Goal: Task Accomplishment & Management: Manage account settings

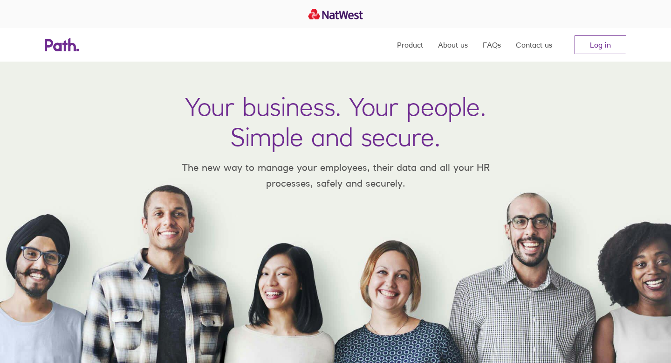
click at [613, 47] on link "Log in" at bounding box center [601, 44] width 52 height 19
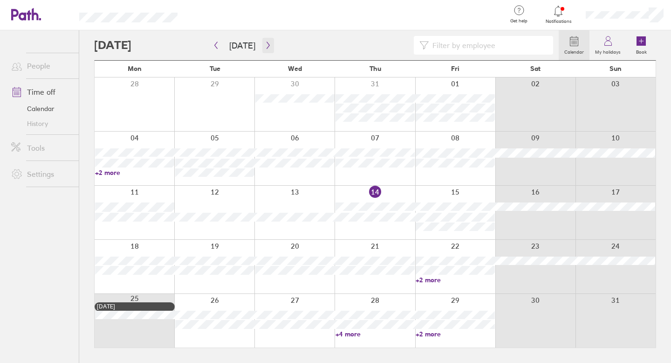
click at [265, 45] on icon "button" at bounding box center [268, 45] width 7 height 7
